Goal: Check status: Verify the current state of an ongoing process or item

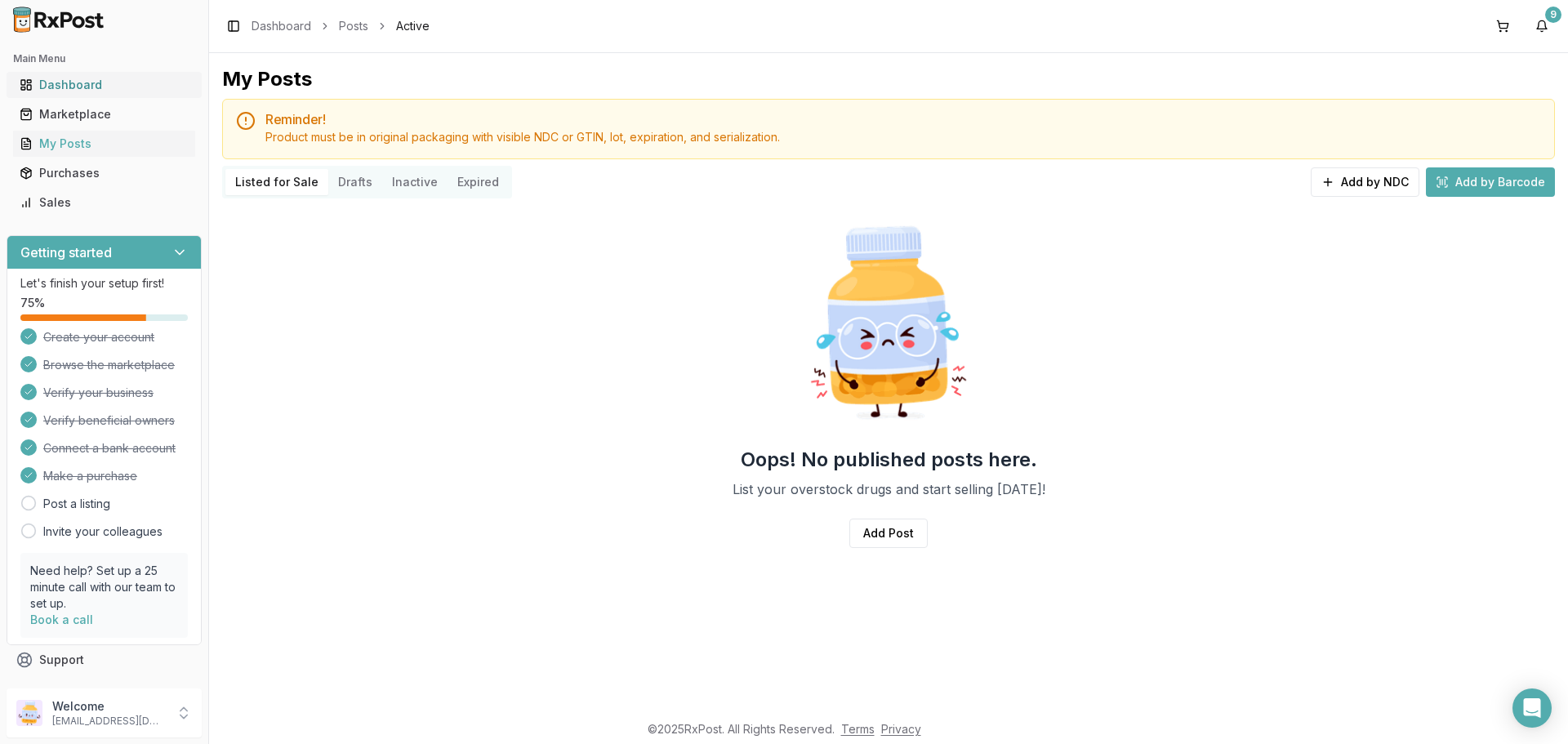
click at [82, 76] on div "Dashboard" at bounding box center [104, 84] width 169 height 17
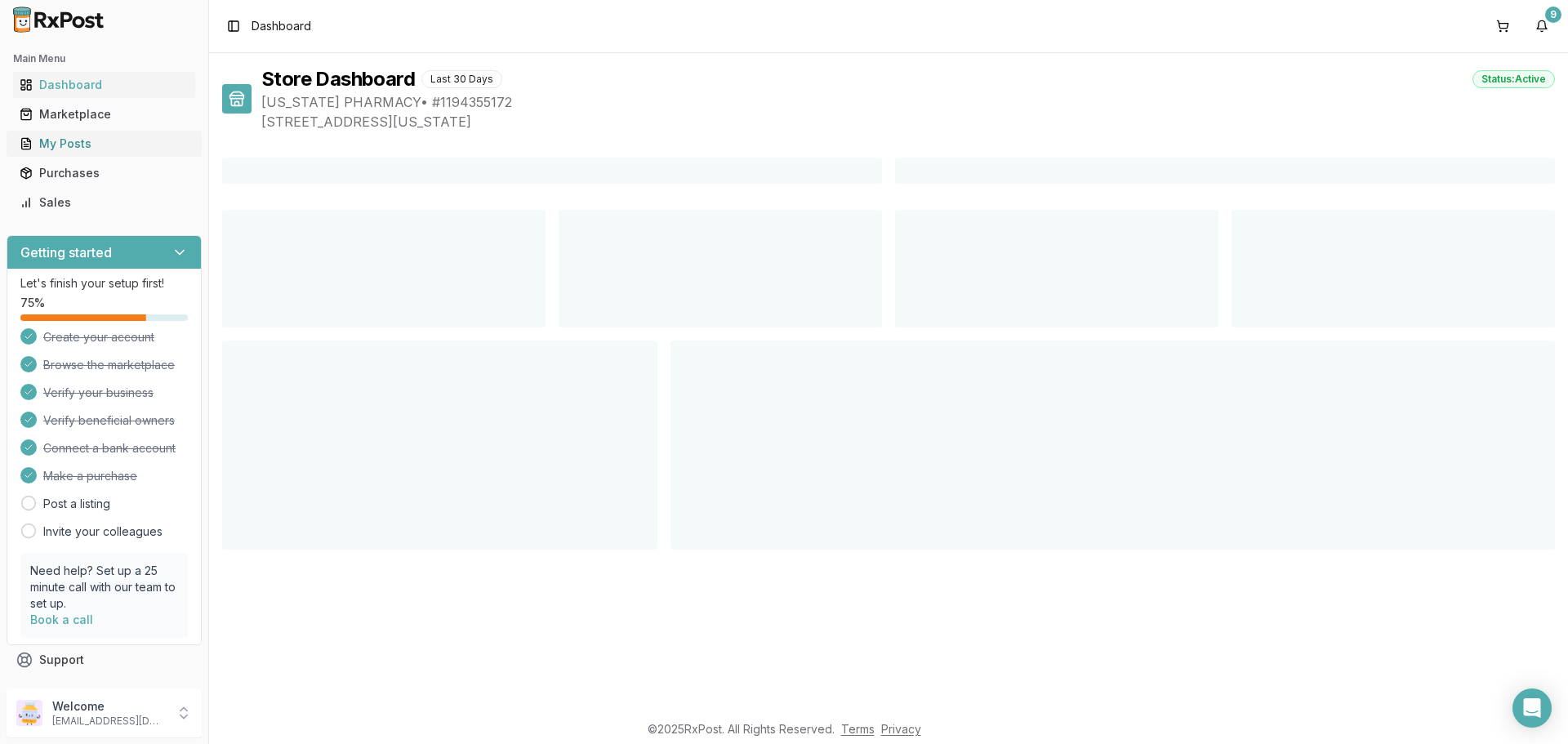
click at [72, 140] on div "My Posts" at bounding box center [104, 144] width 169 height 17
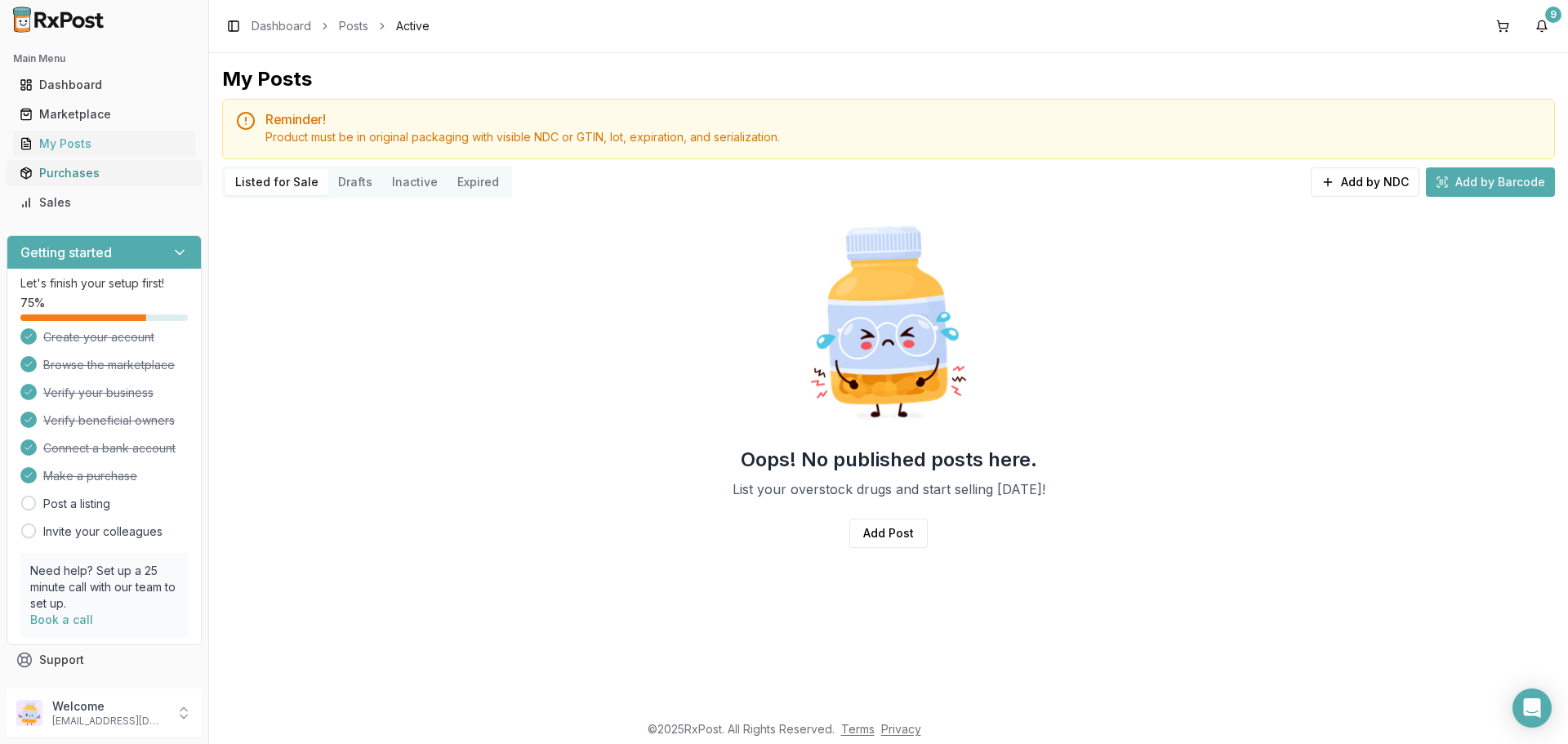
click at [47, 169] on div "Purchases" at bounding box center [104, 173] width 169 height 17
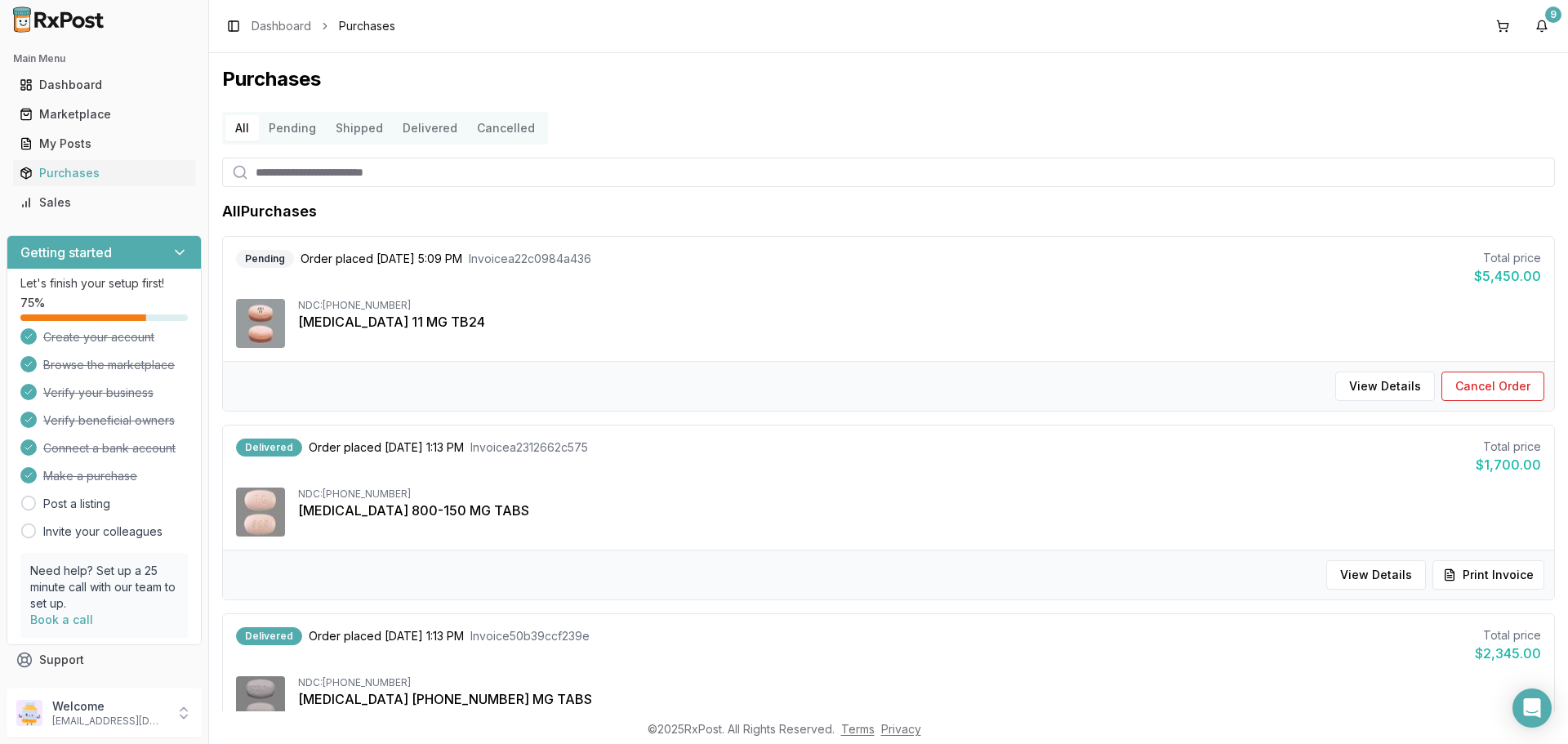
click at [290, 126] on button "Pending" at bounding box center [292, 128] width 67 height 26
